Goal: Task Accomplishment & Management: Manage account settings

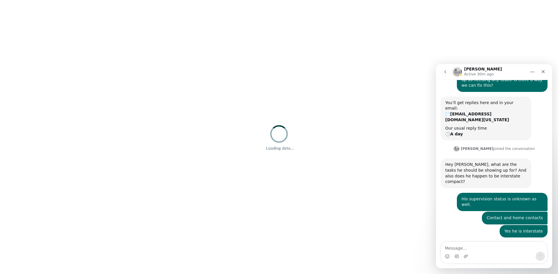
scroll to position [109, 0]
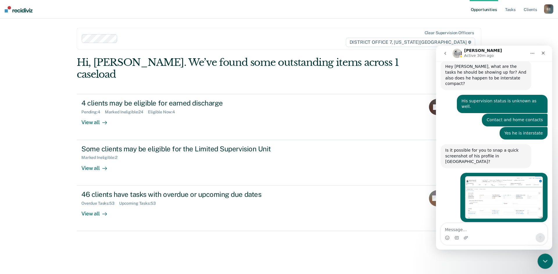
click at [543, 263] on icon "Close Intercom Messenger" at bounding box center [543, 260] width 7 height 7
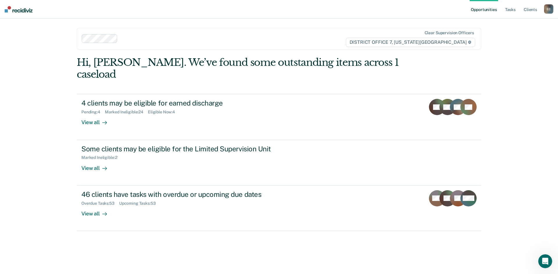
scroll to position [109, 0]
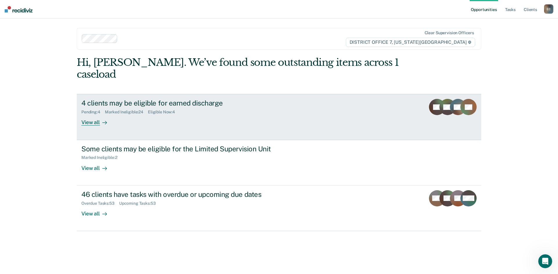
click at [98, 115] on div "View all" at bounding box center [97, 120] width 33 height 11
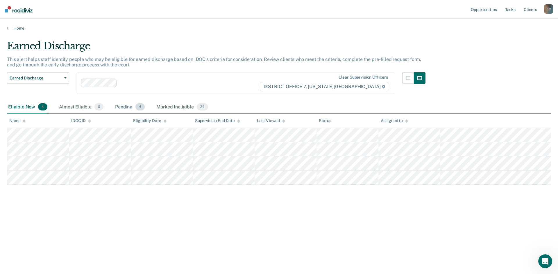
click at [125, 108] on div "Pending 4" at bounding box center [130, 107] width 32 height 13
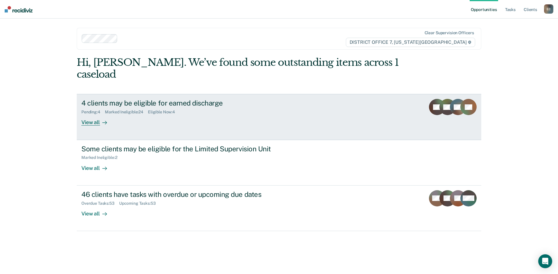
click at [87, 115] on div "View all" at bounding box center [97, 120] width 33 height 11
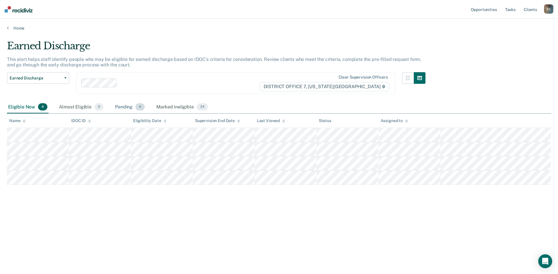
click at [129, 105] on div "Pending 4" at bounding box center [130, 107] width 32 height 13
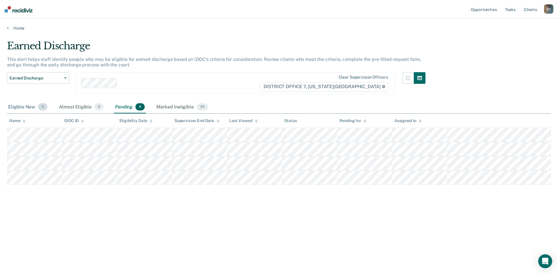
click at [26, 108] on div "Eligible Now 4" at bounding box center [28, 107] width 42 height 13
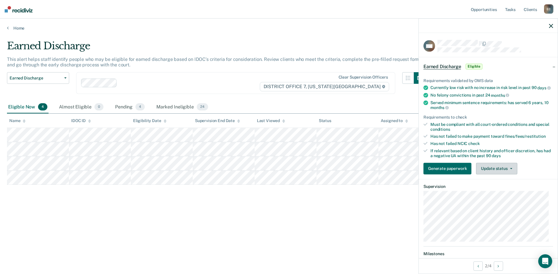
click at [505, 175] on button "Update status" at bounding box center [496, 169] width 41 height 12
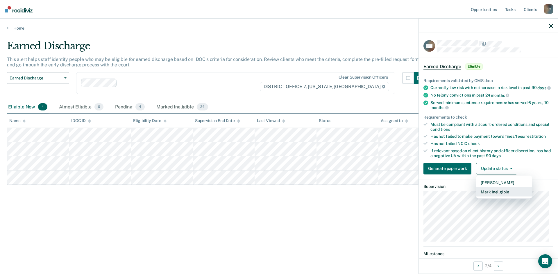
click at [500, 197] on button "Mark Ineligible" at bounding box center [504, 191] width 56 height 9
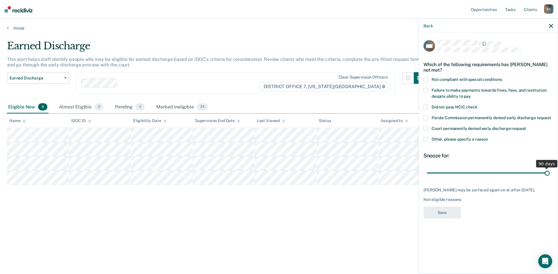
drag, startPoint x: 467, startPoint y: 173, endPoint x: 557, endPoint y: 174, distance: 89.7
type input "90"
click at [549, 174] on input "range" at bounding box center [488, 173] width 123 height 10
click at [442, 140] on span "Other, please specify a reason" at bounding box center [459, 139] width 56 height 5
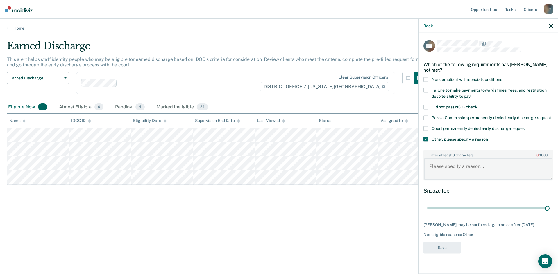
click at [450, 164] on textarea "Enter at least 3 characters 0 / 1600" at bounding box center [488, 169] width 128 height 21
type textarea "Needs to pay more towards fines and fees."
click at [442, 254] on button "Save" at bounding box center [441, 248] width 37 height 12
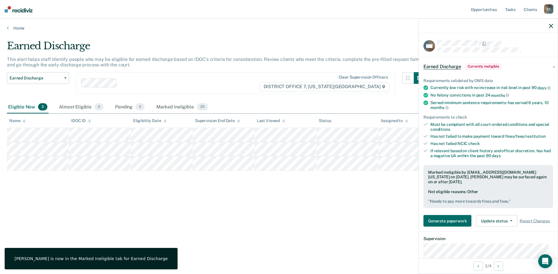
click at [552, 26] on icon "button" at bounding box center [551, 26] width 4 height 4
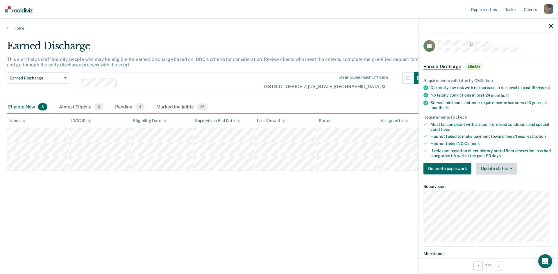
click at [502, 173] on button "Update status" at bounding box center [496, 169] width 41 height 12
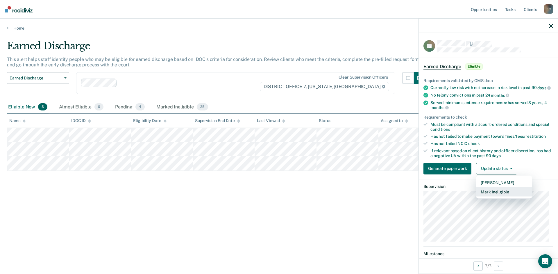
click at [500, 195] on button "Mark Ineligible" at bounding box center [504, 191] width 56 height 9
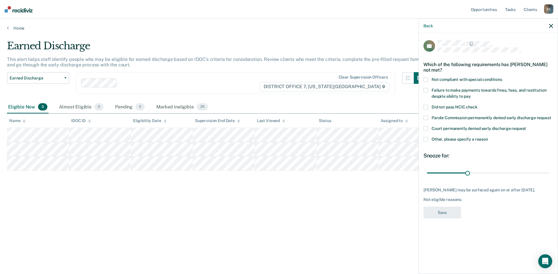
click at [443, 93] on label "Failure to make payments towards fines, fees, and restitution despite ability t…" at bounding box center [488, 94] width 130 height 12
drag, startPoint x: 468, startPoint y: 171, endPoint x: 557, endPoint y: 173, distance: 89.2
type input "90"
click at [549, 173] on input "range" at bounding box center [488, 173] width 123 height 10
click at [444, 212] on button "Save" at bounding box center [441, 213] width 37 height 12
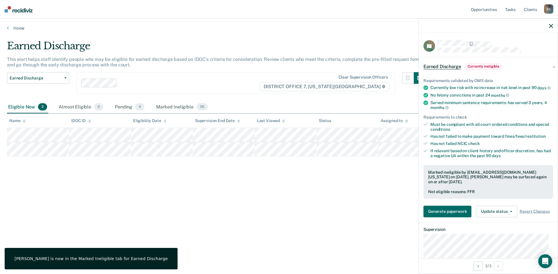
click at [552, 28] on icon "button" at bounding box center [551, 26] width 4 height 4
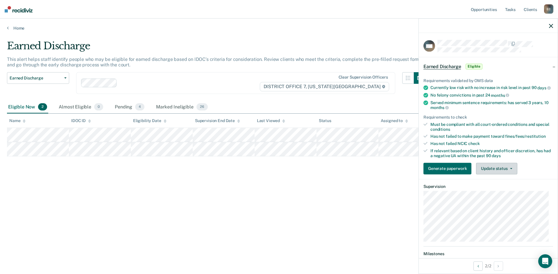
click at [496, 175] on button "Update status" at bounding box center [496, 169] width 41 height 12
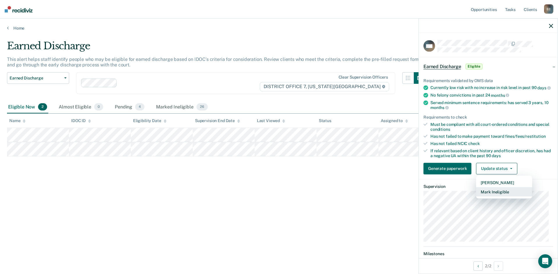
click at [498, 195] on button "Mark Ineligible" at bounding box center [504, 191] width 56 height 9
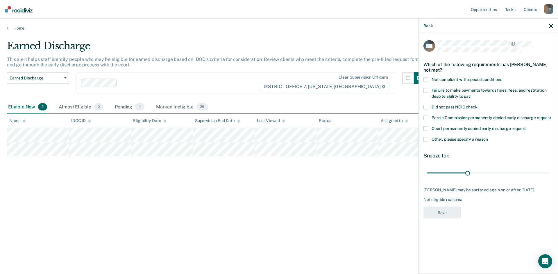
click at [457, 88] on span "Failure to make payments towards fines, fees, and restitution despite ability t…" at bounding box center [488, 93] width 115 height 11
drag, startPoint x: 467, startPoint y: 174, endPoint x: 557, endPoint y: 175, distance: 89.7
type input "90"
click at [549, 175] on input "range" at bounding box center [488, 173] width 123 height 10
click at [438, 217] on button "Save" at bounding box center [441, 213] width 37 height 12
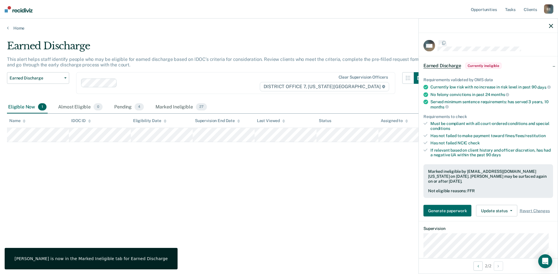
click at [550, 26] on icon "button" at bounding box center [551, 26] width 4 height 4
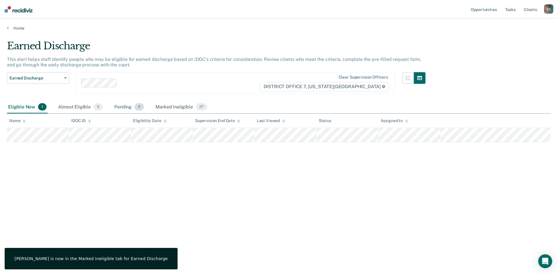
click at [126, 107] on div "Pending 4" at bounding box center [129, 107] width 32 height 13
